Goal: Task Accomplishment & Management: Complete application form

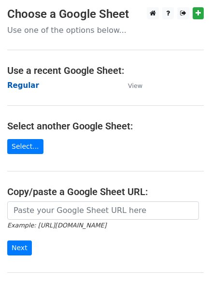
click at [27, 87] on strong "Regular" at bounding box center [23, 85] width 32 height 9
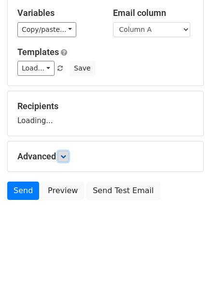
click at [66, 159] on link at bounding box center [63, 156] width 11 height 11
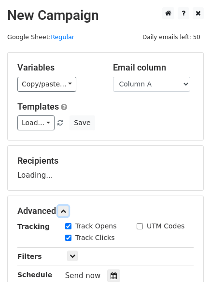
scroll to position [149, 0]
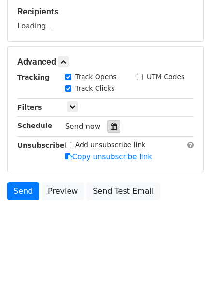
click at [114, 123] on div at bounding box center [113, 126] width 13 height 13
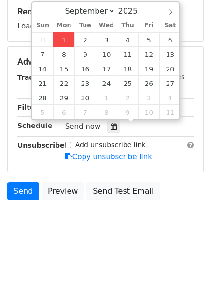
type input "2025-09-01 12:28"
type input "28"
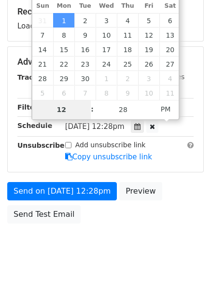
type input "4"
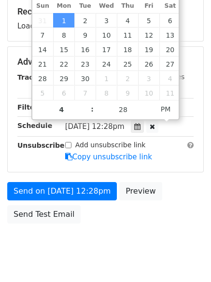
type input "2025-09-01 16:28"
click at [104, 241] on body "New Campaign Daily emails left: 50 Google Sheet: Regular Variables Copy/paste..…" at bounding box center [105, 62] width 211 height 409
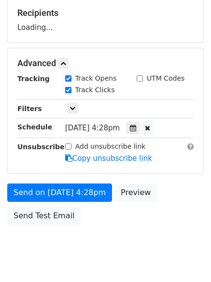
scroll to position [143, 0]
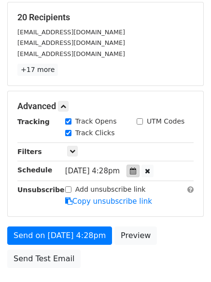
click at [136, 173] on icon at bounding box center [133, 171] width 6 height 7
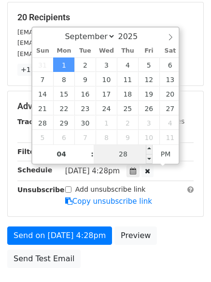
click at [120, 154] on input "28" at bounding box center [123, 153] width 59 height 19
type input "1"
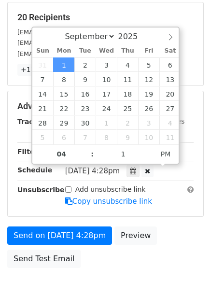
type input "2025-09-01 16:01"
click at [135, 268] on div "Send on Sep 1 at 4:28pm Preview Send Test Email" at bounding box center [105, 249] width 211 height 46
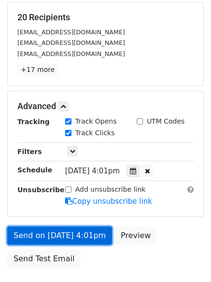
click at [70, 232] on link "Send on Sep 1 at 4:01pm" at bounding box center [59, 235] width 105 height 18
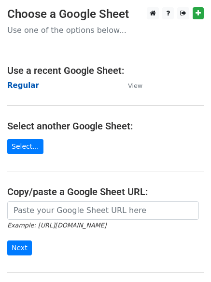
click at [23, 82] on strong "Regular" at bounding box center [23, 85] width 32 height 9
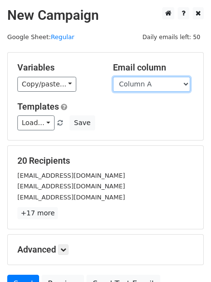
click at [150, 86] on select "Column A Column B Column C Column D Column E" at bounding box center [151, 84] width 77 height 15
select select "Column B"
click at [113, 77] on select "Column A Column B Column C Column D Column E" at bounding box center [151, 84] width 77 height 15
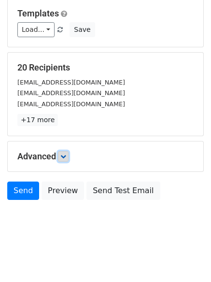
click at [65, 158] on icon at bounding box center [63, 157] width 6 height 6
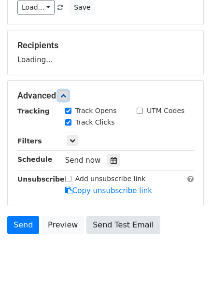
scroll to position [148, 0]
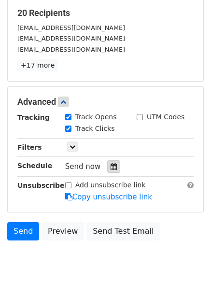
click at [107, 162] on div at bounding box center [113, 166] width 13 height 13
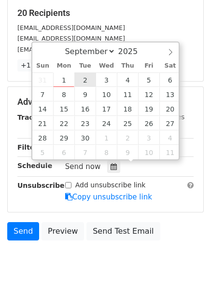
type input "2025-09-02 12:00"
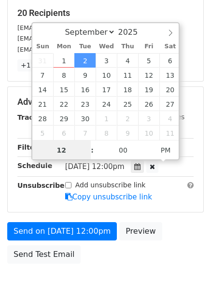
scroll to position [0, 0]
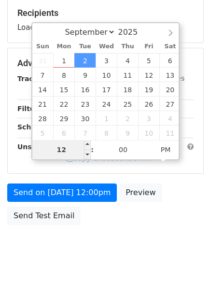
type input "5"
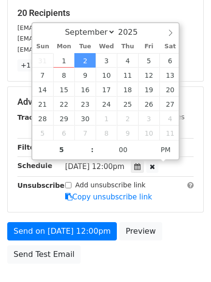
type input "2025-09-02 17:00"
click at [90, 254] on div "Send on Sep 2 at 12:00pm Preview Send Test Email" at bounding box center [105, 245] width 211 height 46
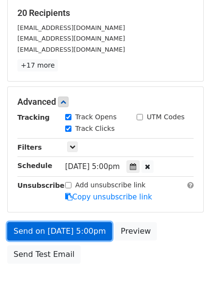
click at [68, 224] on link "Send on Sep 2 at 5:00pm" at bounding box center [59, 231] width 105 height 18
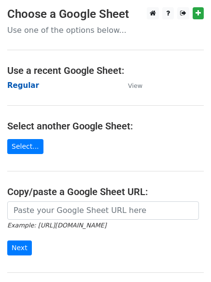
click at [31, 85] on strong "Regular" at bounding box center [23, 85] width 32 height 9
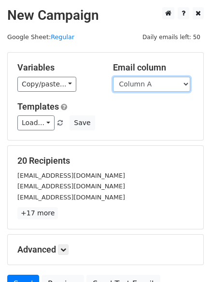
click at [168, 86] on select "Column A Column B Column C Column D Column E" at bounding box center [151, 84] width 77 height 15
select select "Column C"
click at [113, 77] on select "Column A Column B Column C Column D Column E" at bounding box center [151, 84] width 77 height 15
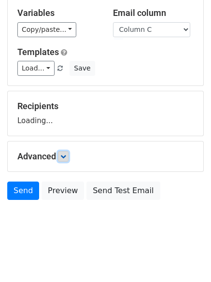
click at [69, 157] on link at bounding box center [63, 156] width 11 height 11
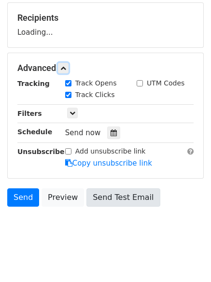
scroll to position [148, 0]
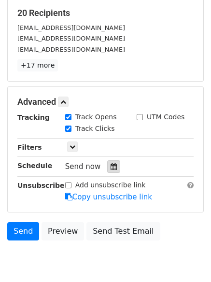
click at [111, 168] on icon at bounding box center [114, 166] width 6 height 7
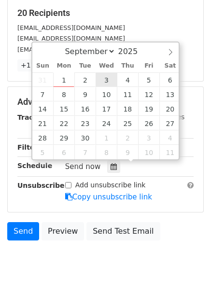
type input "2025-09-03 12:00"
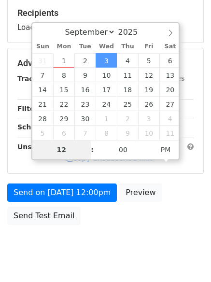
type input "6"
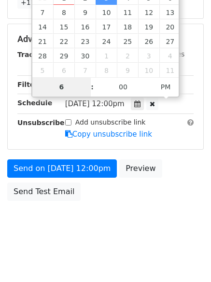
scroll to position [211, 0]
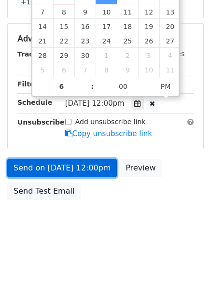
type input "2025-09-03 18:00"
click at [58, 167] on link "Send on Sep 3 at 12:00pm" at bounding box center [62, 168] width 110 height 18
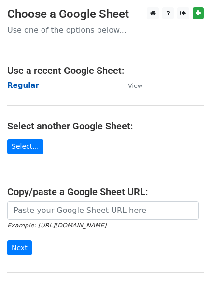
click at [29, 84] on strong "Regular" at bounding box center [23, 85] width 32 height 9
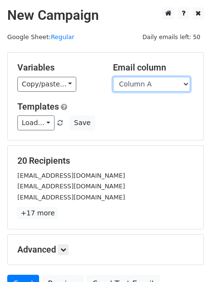
click at [150, 88] on select "Column A Column B Column C Column D Column E" at bounding box center [151, 84] width 77 height 15
select select "Column D"
click at [113, 77] on select "Column A Column B Column C Column D Column E" at bounding box center [151, 84] width 77 height 15
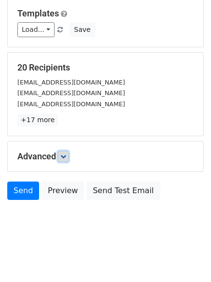
click at [66, 159] on icon at bounding box center [63, 157] width 6 height 6
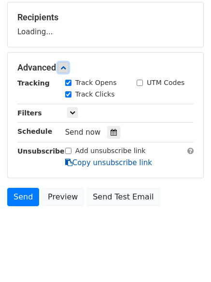
scroll to position [144, 0]
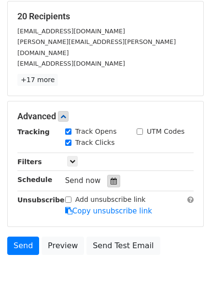
click at [108, 175] on div at bounding box center [113, 181] width 13 height 13
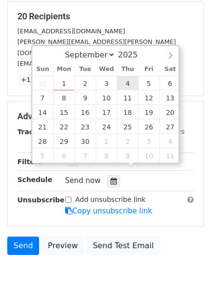
type input "2025-09-04 12:00"
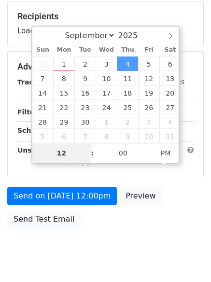
type input "7"
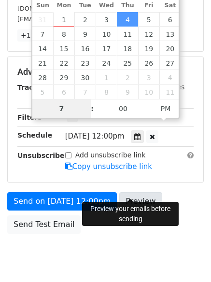
scroll to position [211, 0]
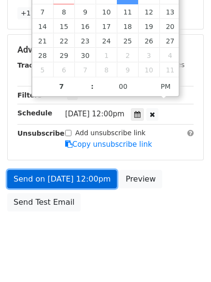
type input "2025-09-04 19:00"
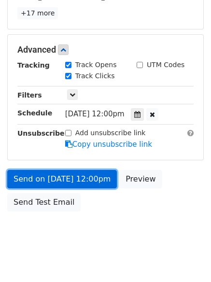
click at [77, 170] on link "Send on Sep 4 at 12:00pm" at bounding box center [62, 179] width 110 height 18
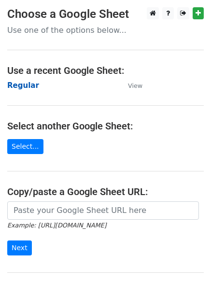
click at [28, 87] on strong "Regular" at bounding box center [23, 85] width 32 height 9
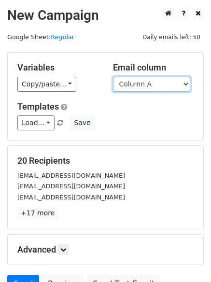
drag, startPoint x: 0, startPoint y: 0, endPoint x: 147, endPoint y: 88, distance: 171.3
click at [147, 88] on select "Column A Column B Column C Column D Column E" at bounding box center [151, 84] width 77 height 15
select select "Column E"
click at [113, 77] on select "Column A Column B Column C Column D Column E" at bounding box center [151, 84] width 77 height 15
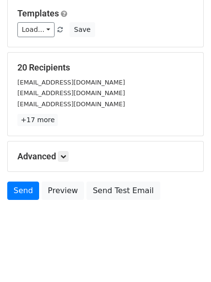
click at [71, 156] on h5 "Advanced" at bounding box center [105, 156] width 176 height 11
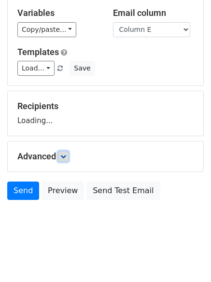
click at [65, 155] on icon at bounding box center [63, 157] width 6 height 6
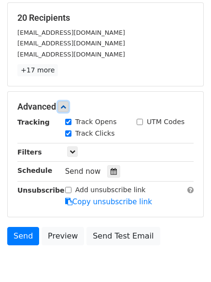
scroll to position [149, 0]
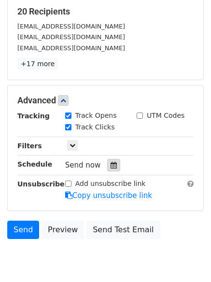
click at [111, 163] on icon at bounding box center [114, 165] width 6 height 7
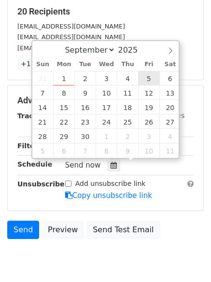
type input "[DATE] 12:00"
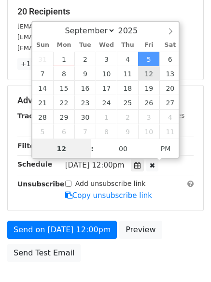
scroll to position [0, 0]
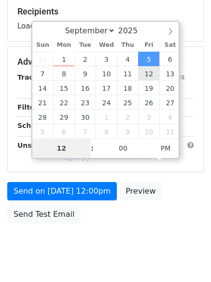
type input "8"
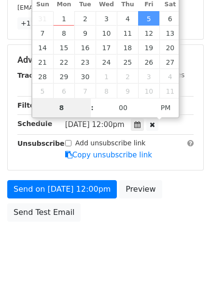
scroll to position [211, 0]
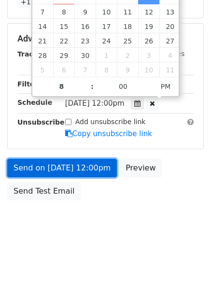
type input "[DATE] 20:00"
click at [55, 166] on link "Send on [DATE] 12:00pm" at bounding box center [62, 168] width 110 height 18
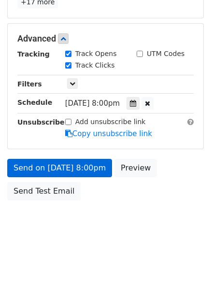
scroll to position [172, 0]
